Goal: Task Accomplishment & Management: Manage account settings

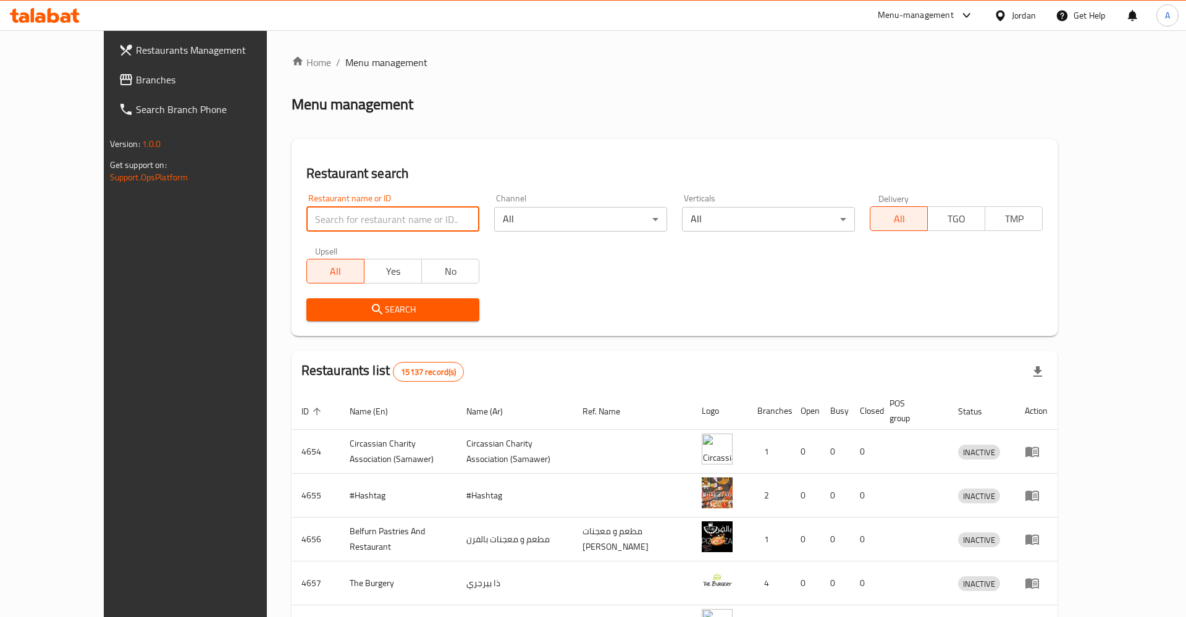
click at [325, 217] on input "search" at bounding box center [392, 219] width 173 height 25
type input "السوداني"
click button "Search" at bounding box center [392, 309] width 173 height 23
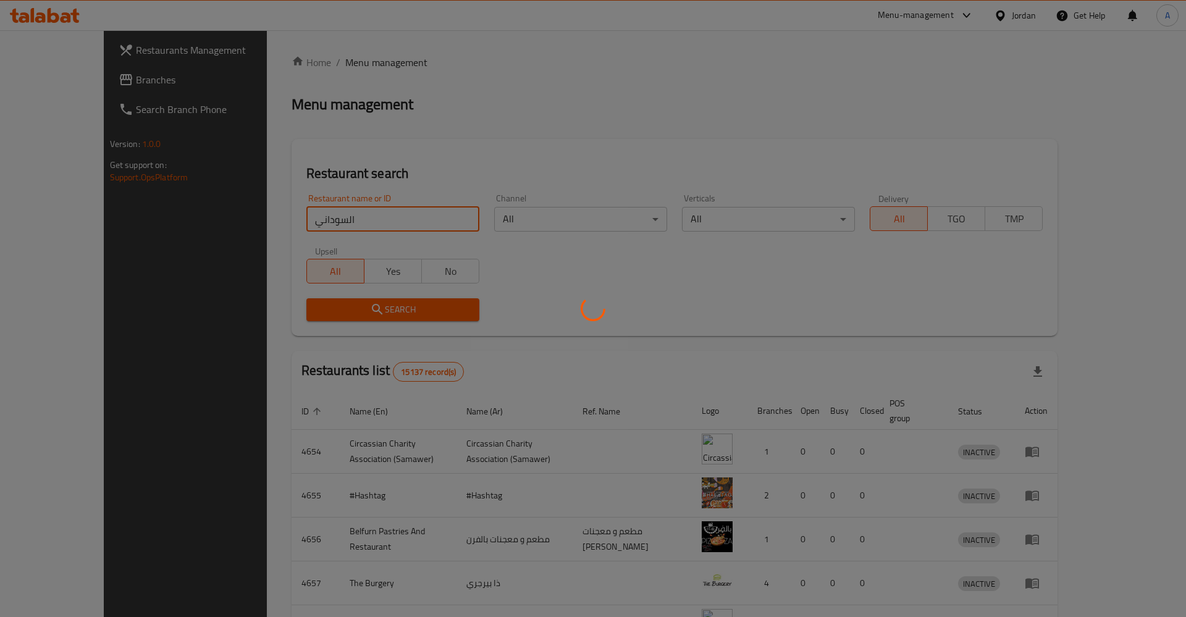
click button "Search" at bounding box center [392, 309] width 173 height 23
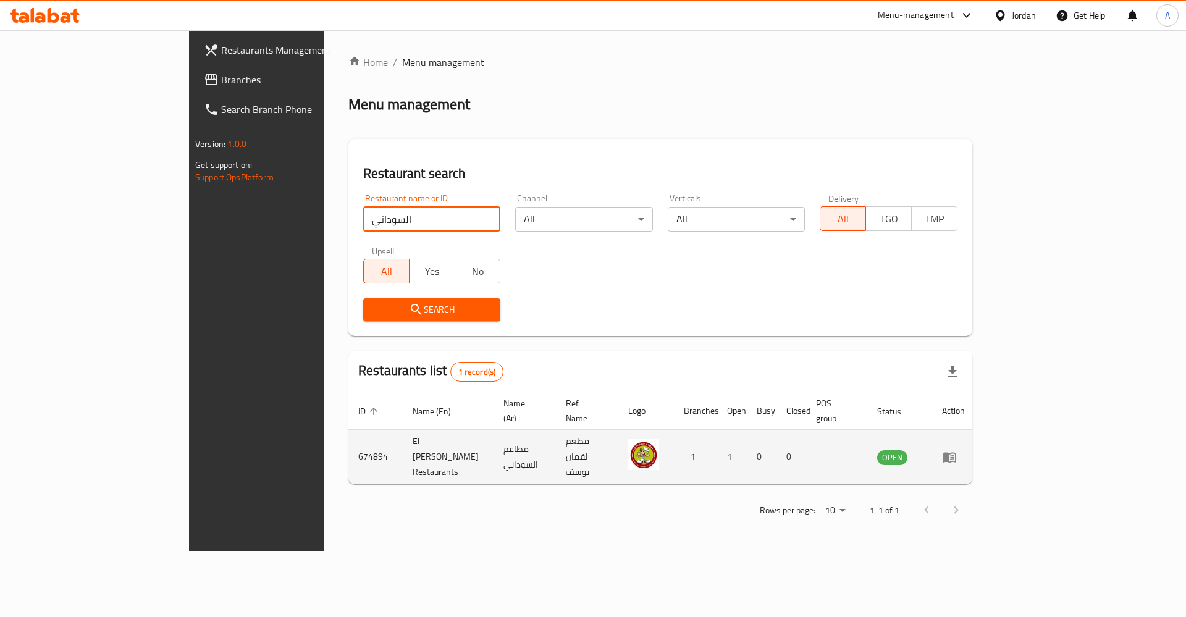
click at [965, 450] on link "enhanced table" at bounding box center [953, 457] width 23 height 15
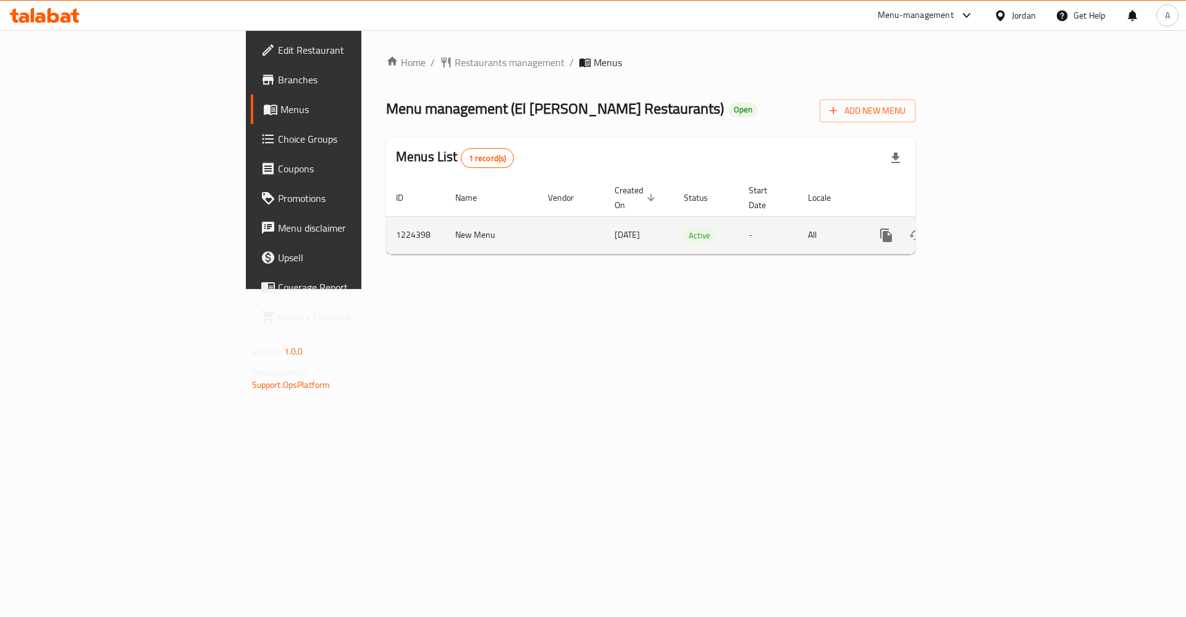
click at [445, 222] on td "New Menu" at bounding box center [491, 235] width 93 height 38
click at [982, 228] on icon "enhanced table" at bounding box center [975, 235] width 15 height 15
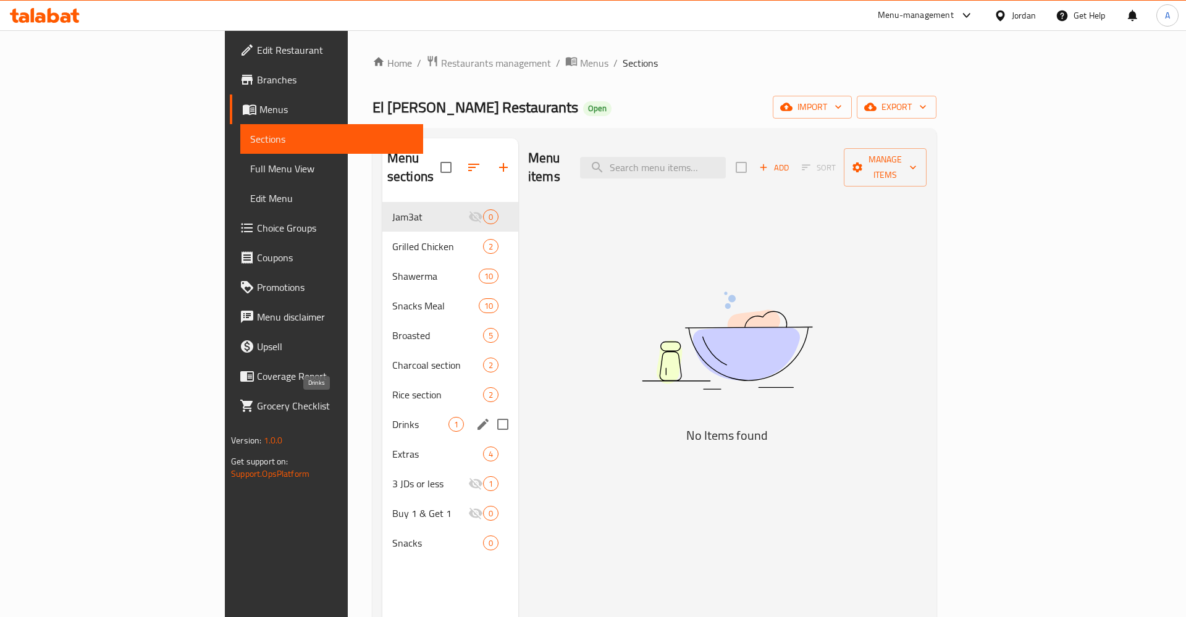
click at [392, 417] on span "Drinks" at bounding box center [420, 424] width 56 height 15
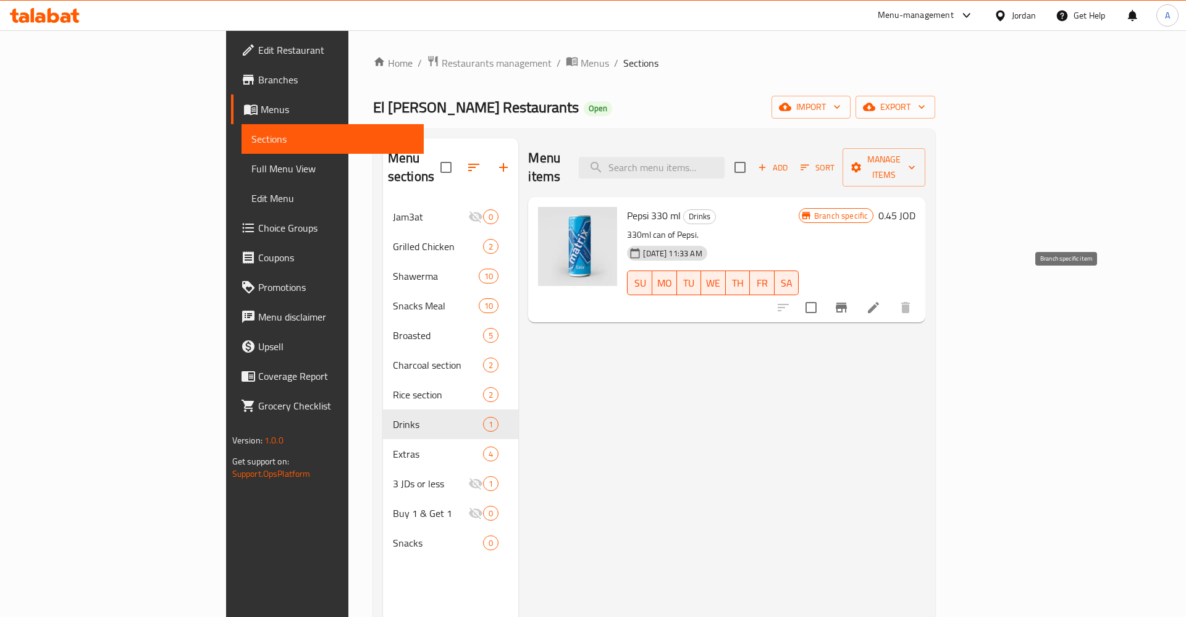
click at [848, 300] on icon "Branch-specific-item" at bounding box center [841, 307] width 15 height 15
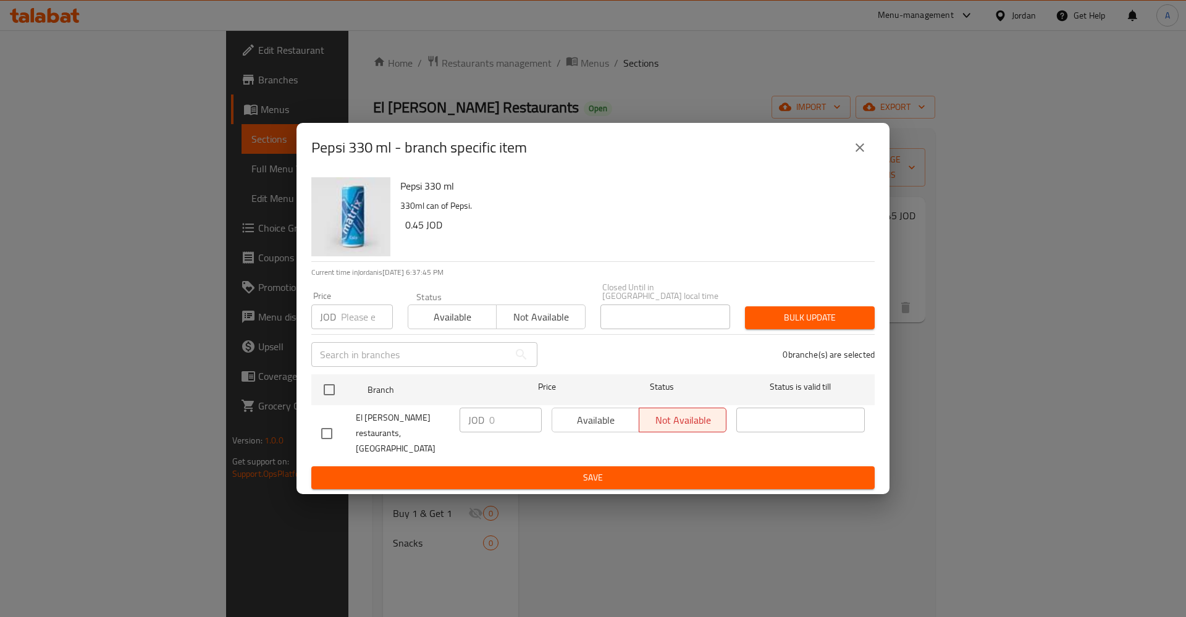
click at [472, 421] on p "JOD" at bounding box center [476, 420] width 16 height 15
click at [342, 395] on div at bounding box center [339, 390] width 46 height 36
click at [331, 393] on input "checkbox" at bounding box center [329, 390] width 26 height 26
checkbox input "true"
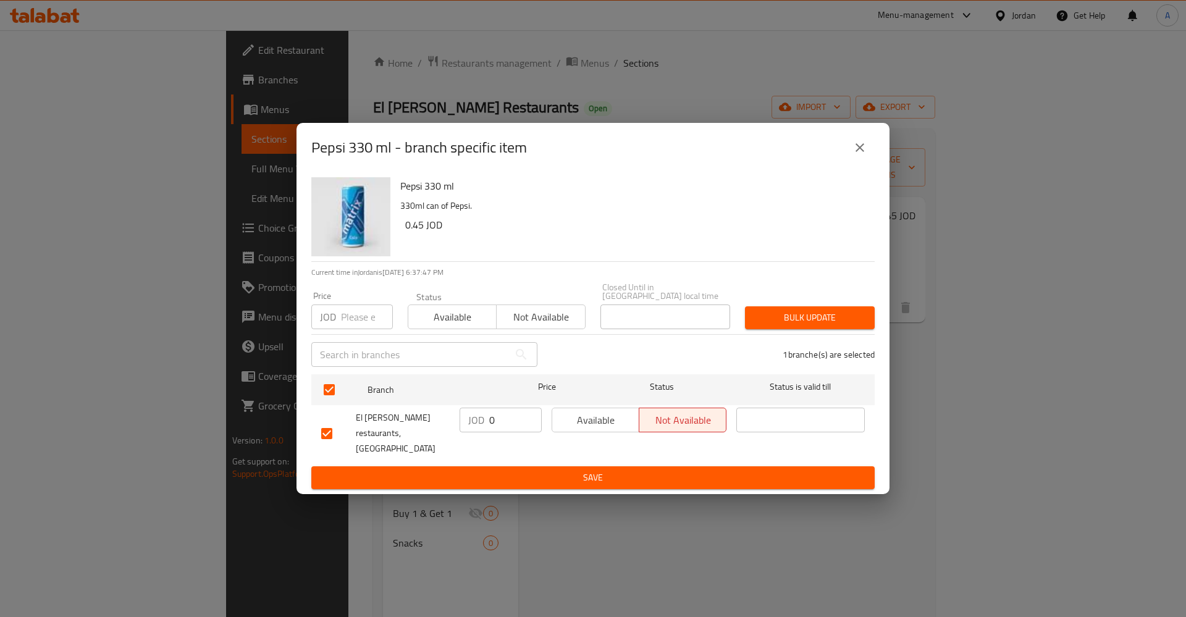
click at [489, 425] on input "0" at bounding box center [515, 420] width 52 height 25
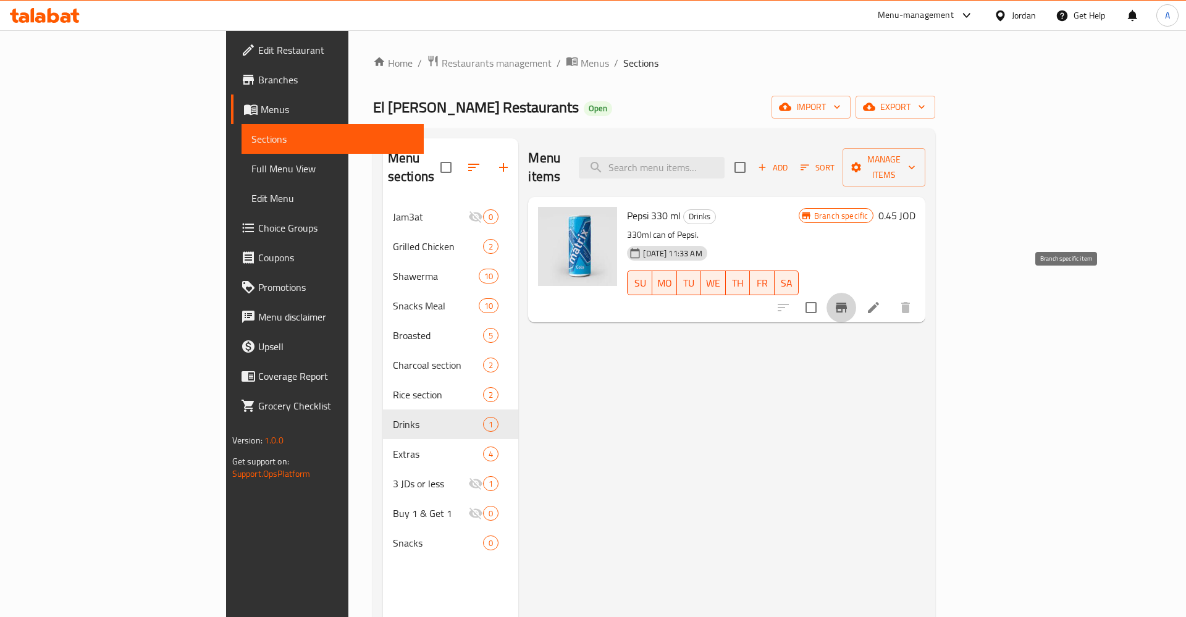
click at [848, 300] on icon "Branch-specific-item" at bounding box center [841, 307] width 15 height 15
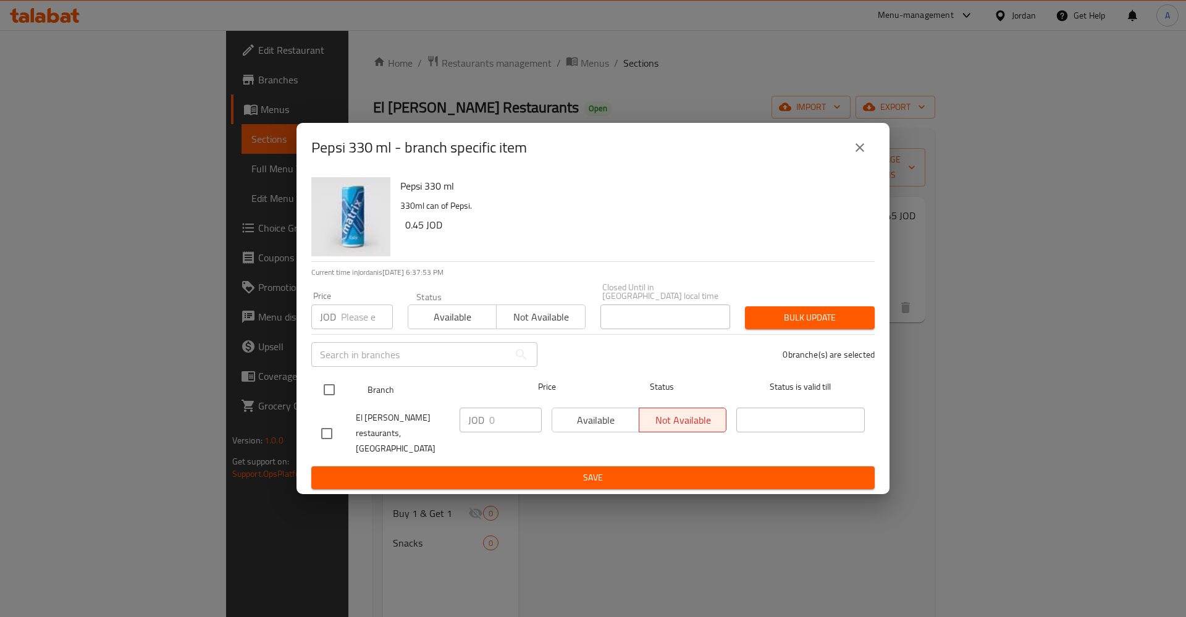
click at [324, 392] on input "checkbox" at bounding box center [329, 390] width 26 height 26
checkbox input "true"
click at [509, 425] on input "0" at bounding box center [515, 420] width 52 height 25
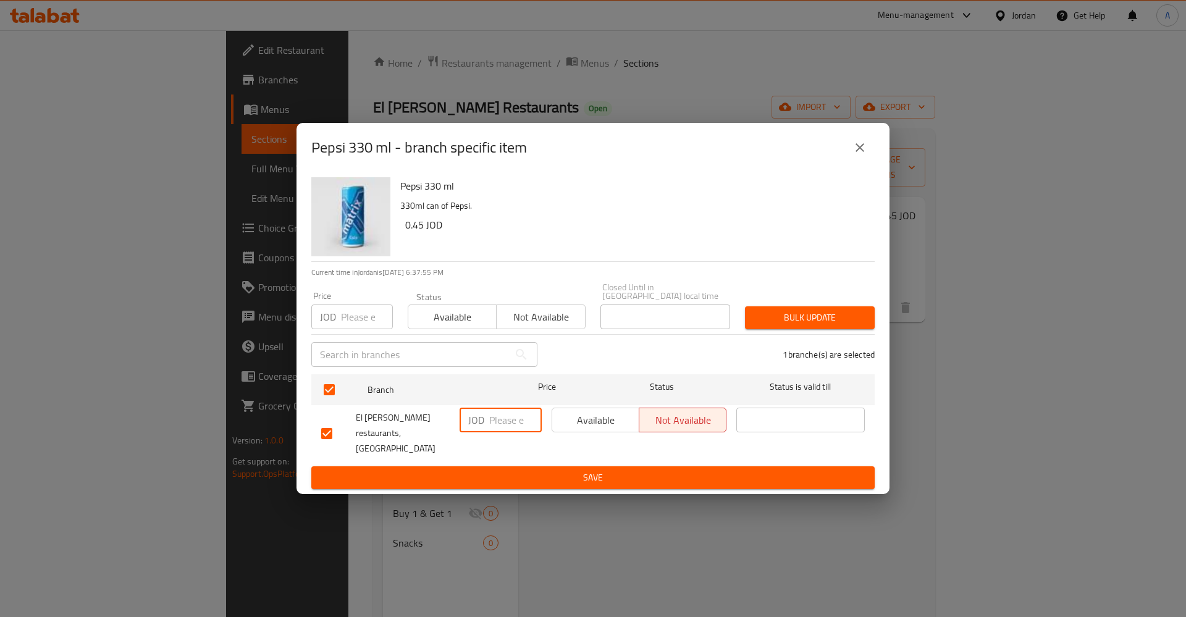
click at [626, 421] on span "Available" at bounding box center [595, 420] width 77 height 18
click at [610, 470] on span "Save" at bounding box center [592, 477] width 543 height 15
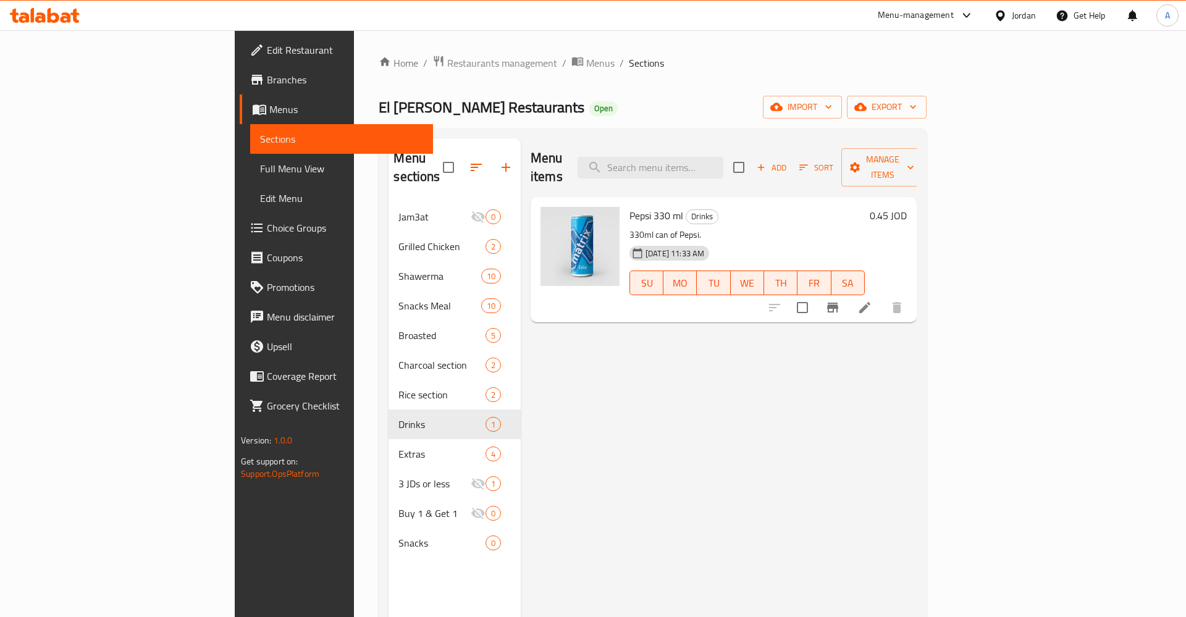
click at [907, 207] on h6 "0.45 JOD" at bounding box center [887, 215] width 37 height 17
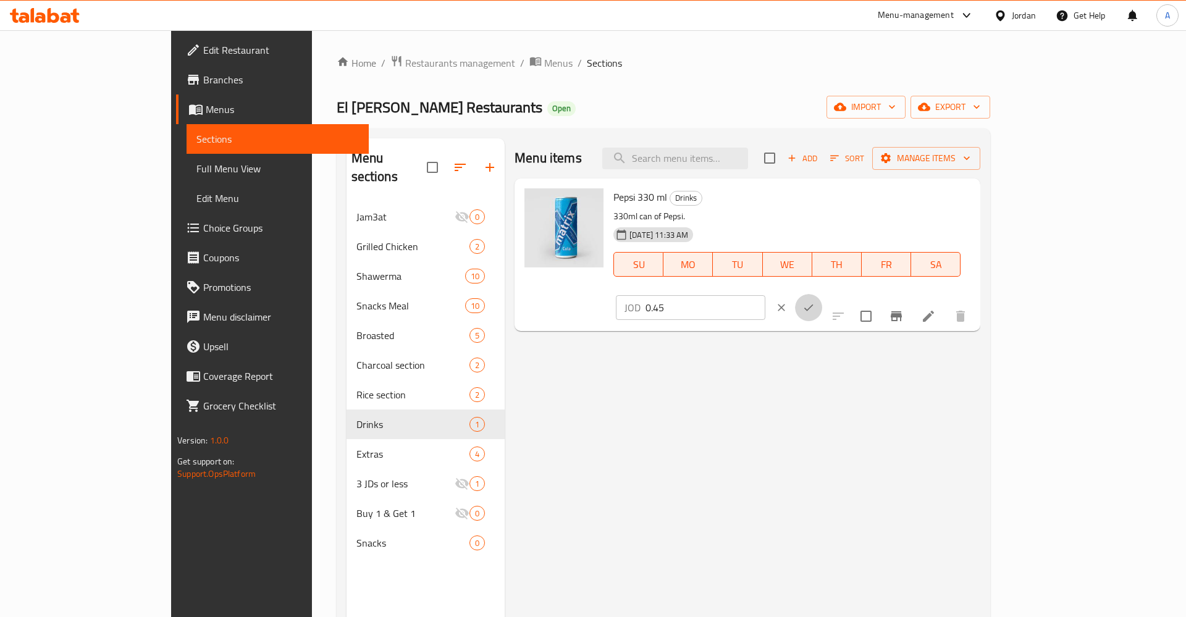
click at [815, 301] on icon "ok" at bounding box center [808, 307] width 12 height 12
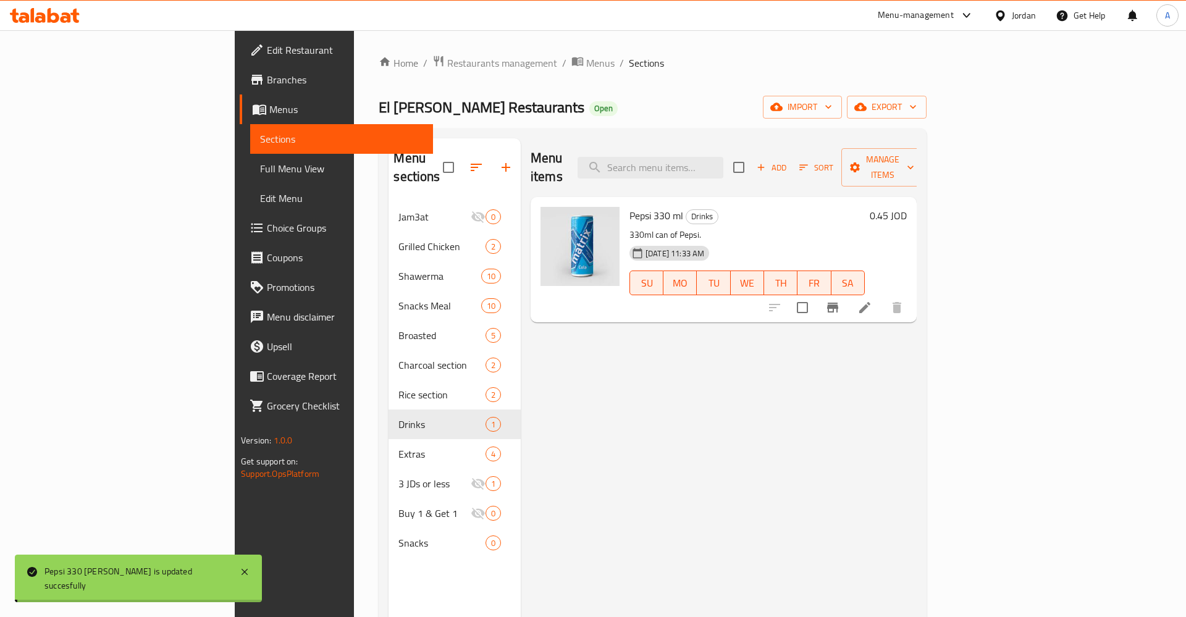
drag, startPoint x: 1021, startPoint y: 194, endPoint x: 1100, endPoint y: 201, distance: 80.0
click at [865, 207] on h6 "Pepsi 330 ml Drinks" at bounding box center [746, 215] width 235 height 17
click at [907, 207] on h6 "0.45 JOD" at bounding box center [887, 215] width 37 height 17
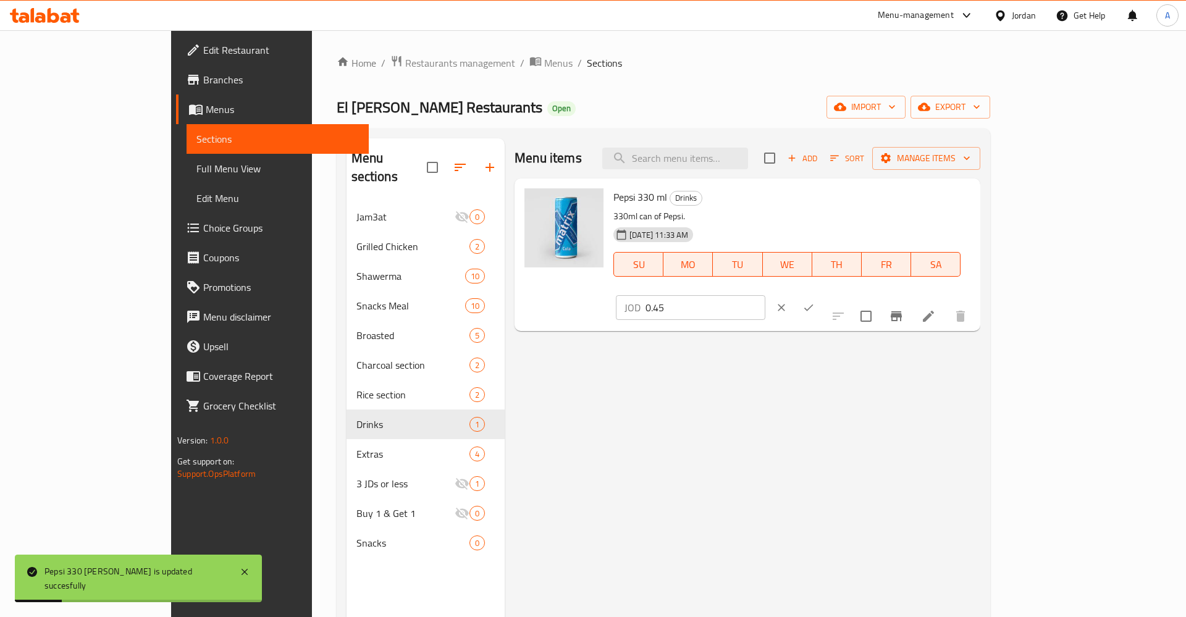
click at [765, 295] on input "0.45" at bounding box center [705, 307] width 120 height 25
type input "0"
type input "0.5"
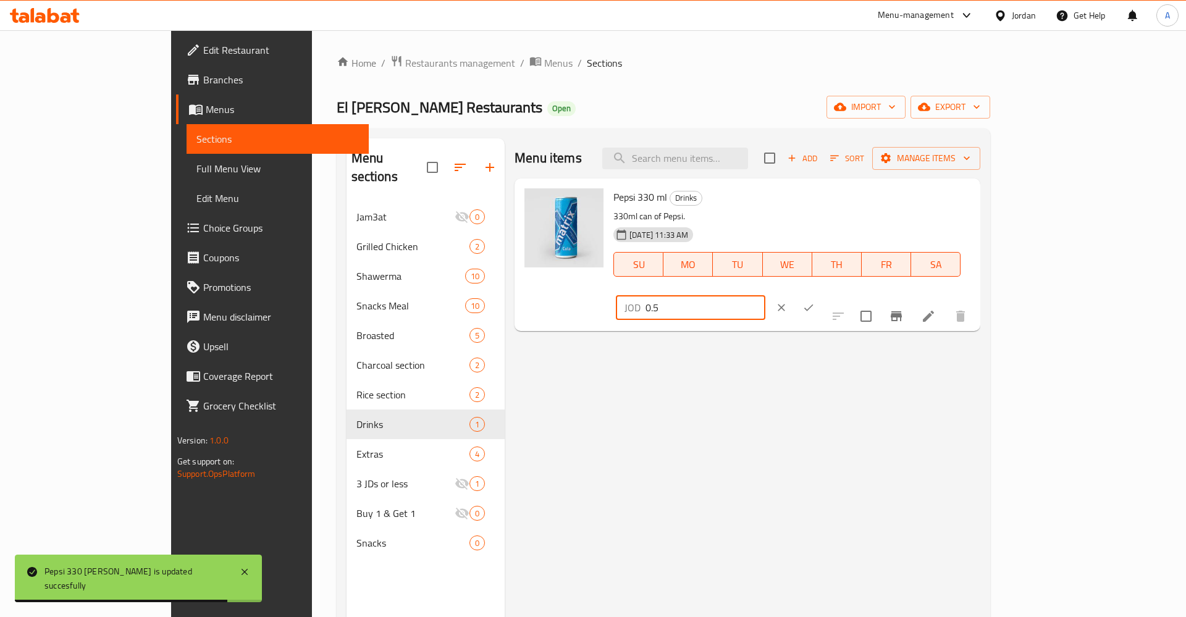
click at [815, 301] on icon "ok" at bounding box center [808, 307] width 12 height 12
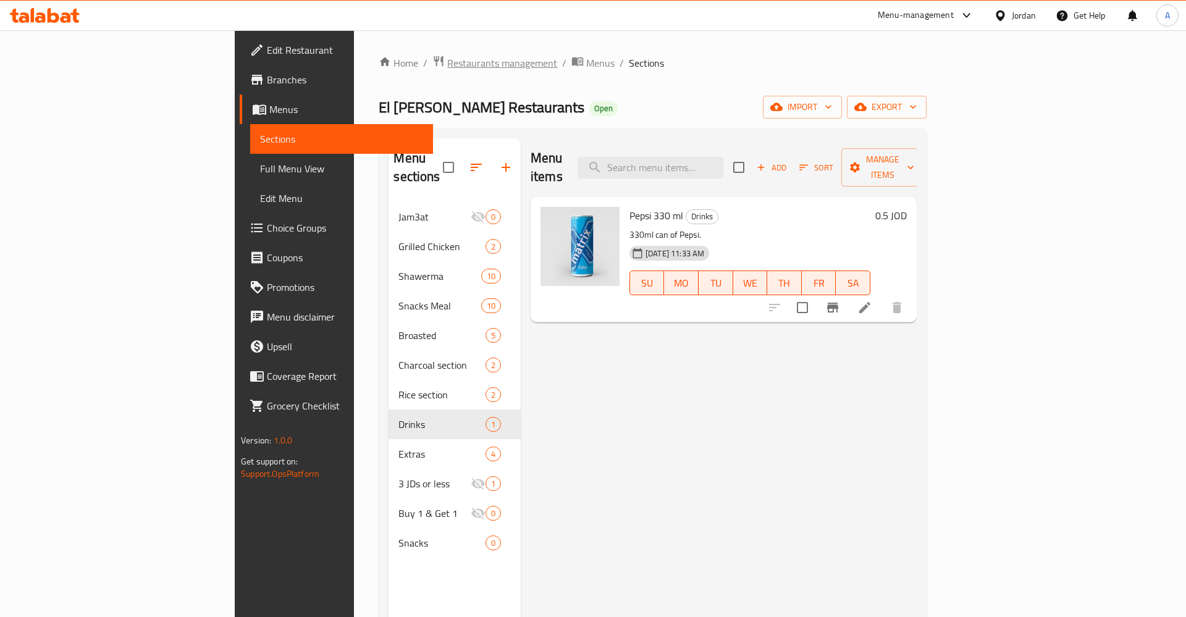
click at [447, 67] on span "Restaurants management" at bounding box center [502, 63] width 110 height 15
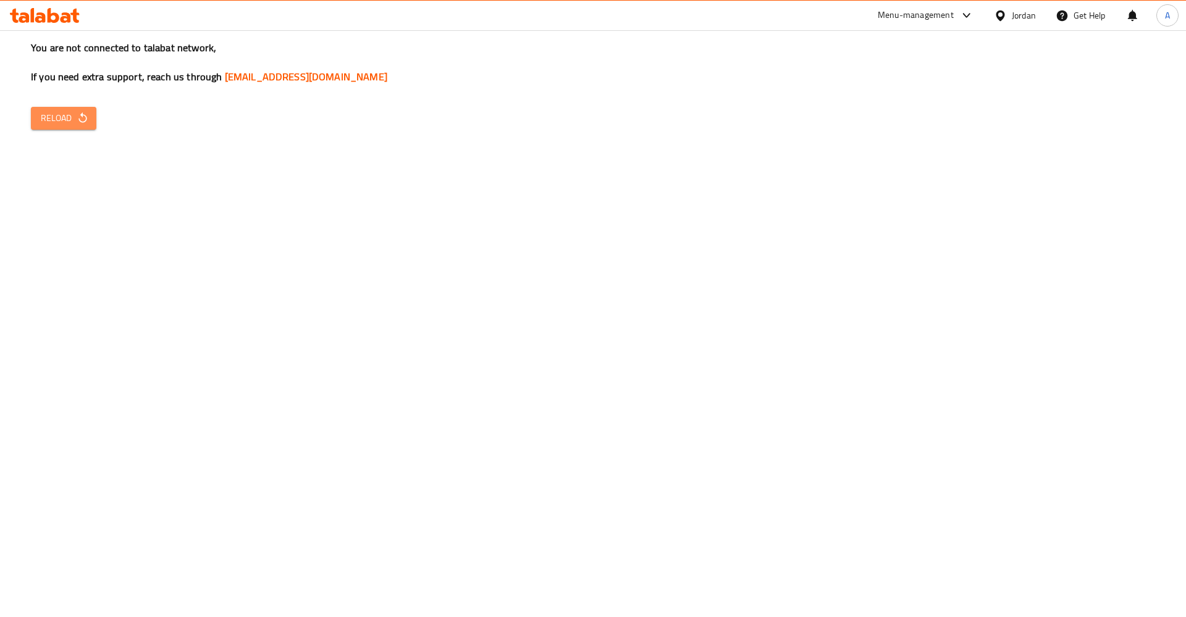
click at [64, 126] on span "Reload" at bounding box center [64, 118] width 46 height 15
click at [85, 124] on icon "button" at bounding box center [83, 118] width 12 height 12
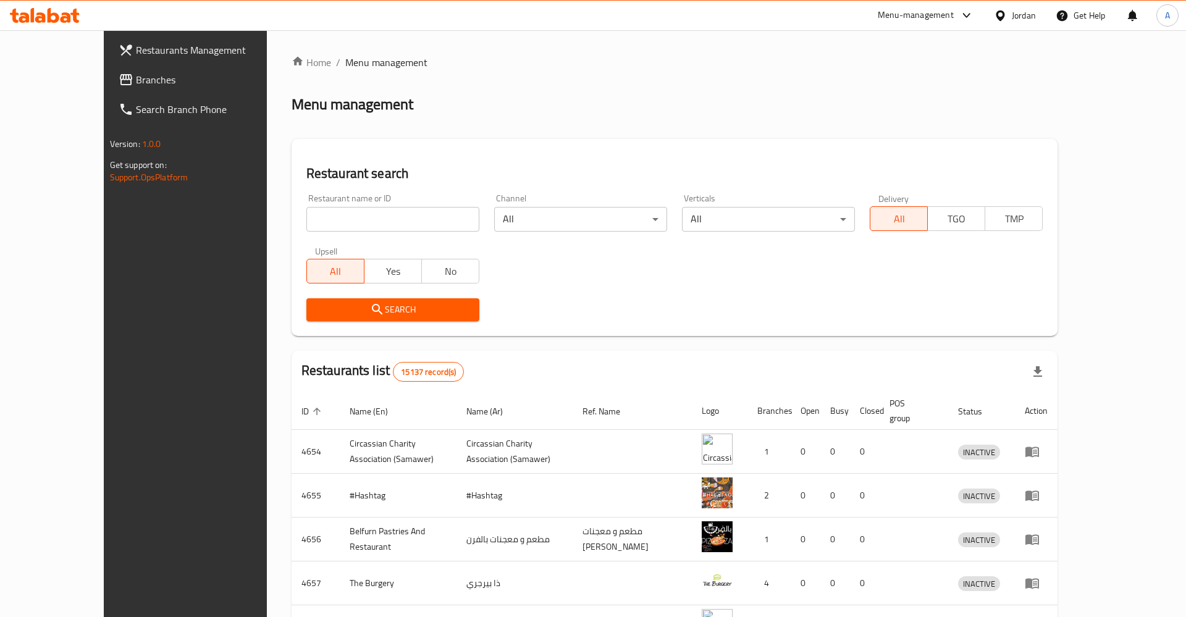
click at [304, 217] on div "Home / Menu management Menu management Restaurant search Restaurant name or ID …" at bounding box center [674, 482] width 766 height 855
click at [306, 226] on input "search" at bounding box center [392, 219] width 173 height 25
type input "ش"
type input "اسوار ال"
click at [369, 306] on span "Search" at bounding box center [392, 309] width 153 height 15
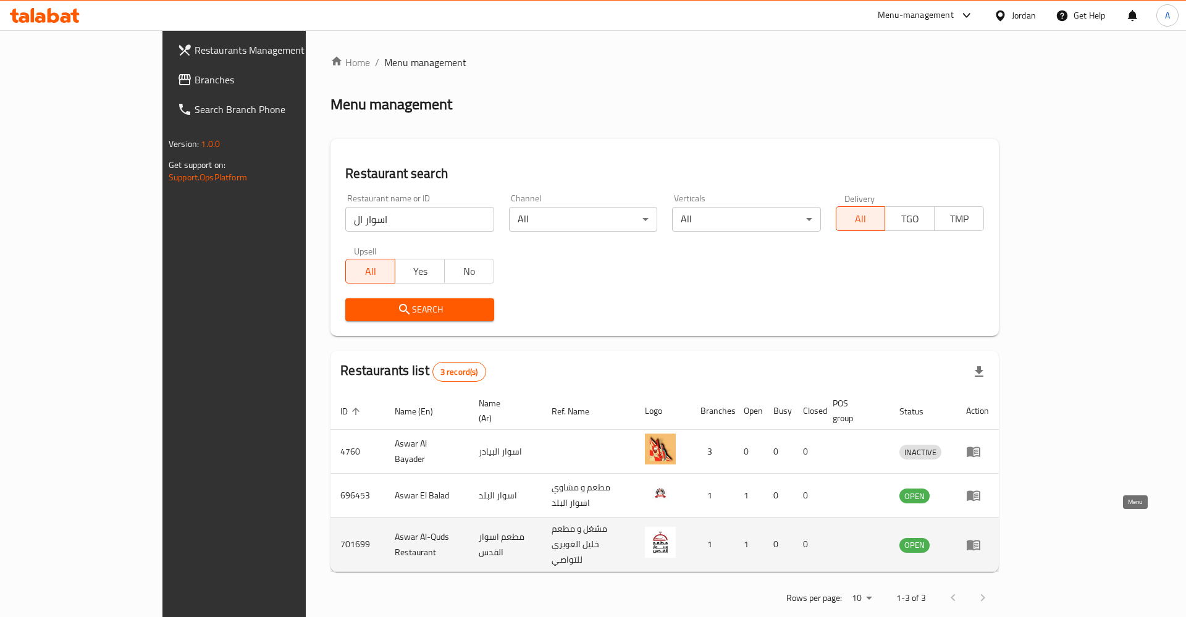
click at [980, 540] on icon "enhanced table" at bounding box center [973, 545] width 14 height 10
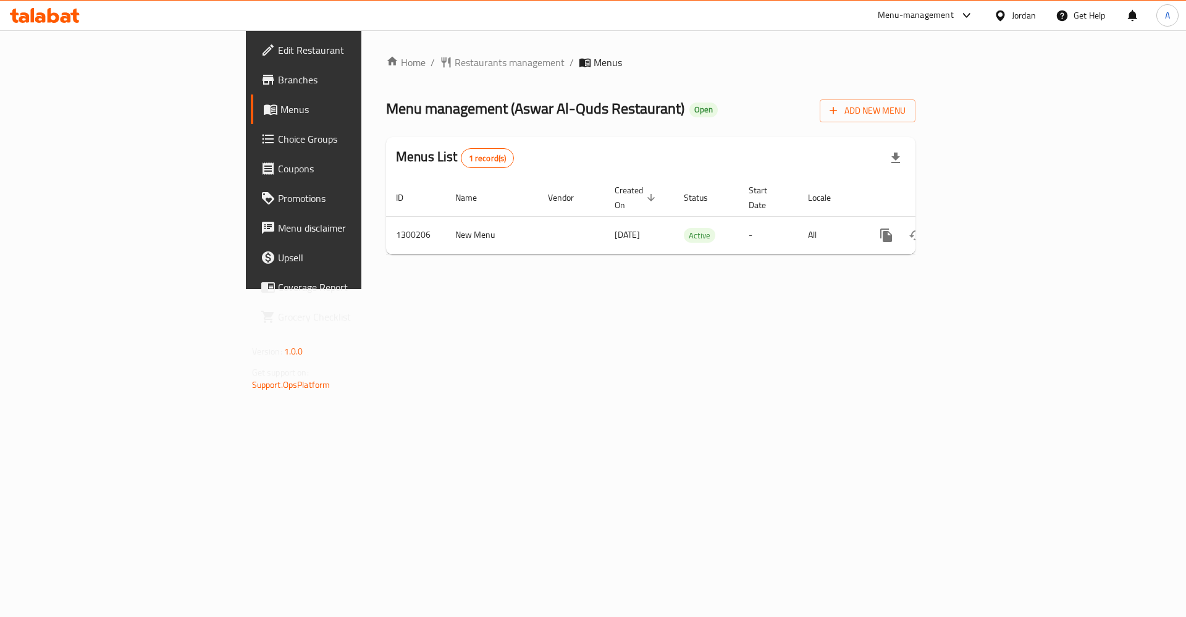
click at [278, 85] on span "Branches" at bounding box center [356, 79] width 156 height 15
